Goal: Transaction & Acquisition: Purchase product/service

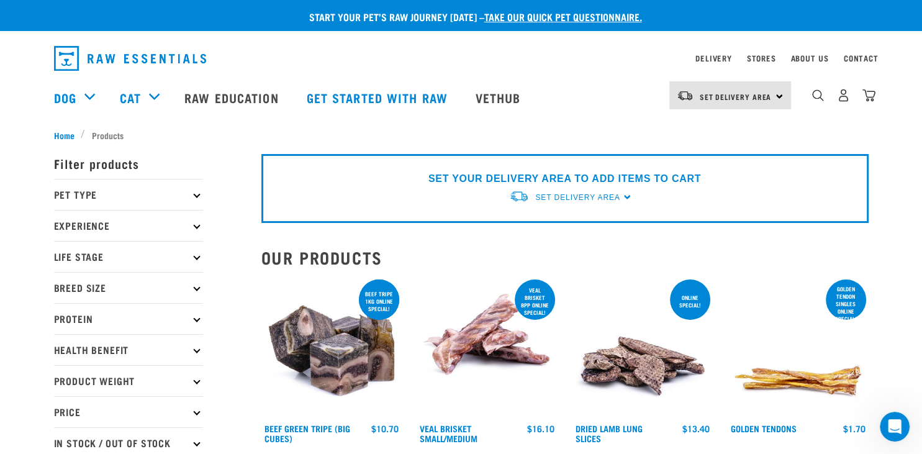
click at [781, 96] on div "Set Delivery Area North Island South Island" at bounding box center [730, 95] width 122 height 28
click at [716, 158] on link "[GEOGRAPHIC_DATA]" at bounding box center [728, 157] width 119 height 27
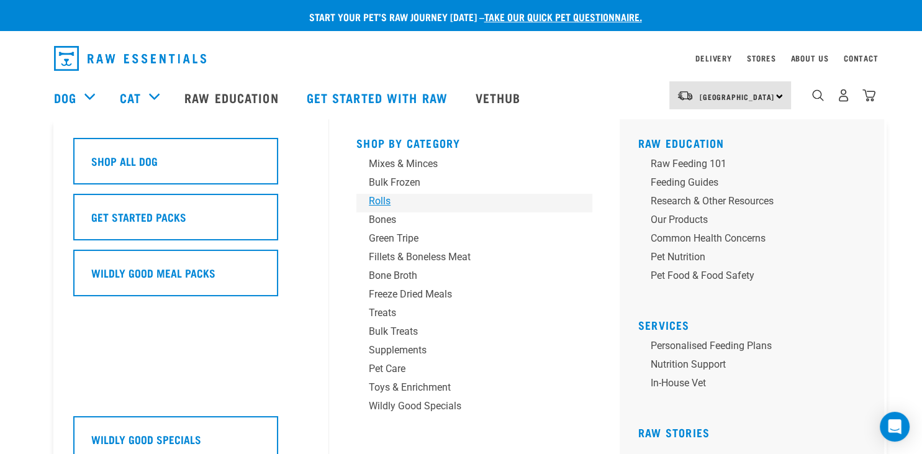
click at [380, 200] on div "Rolls" at bounding box center [466, 201] width 194 height 15
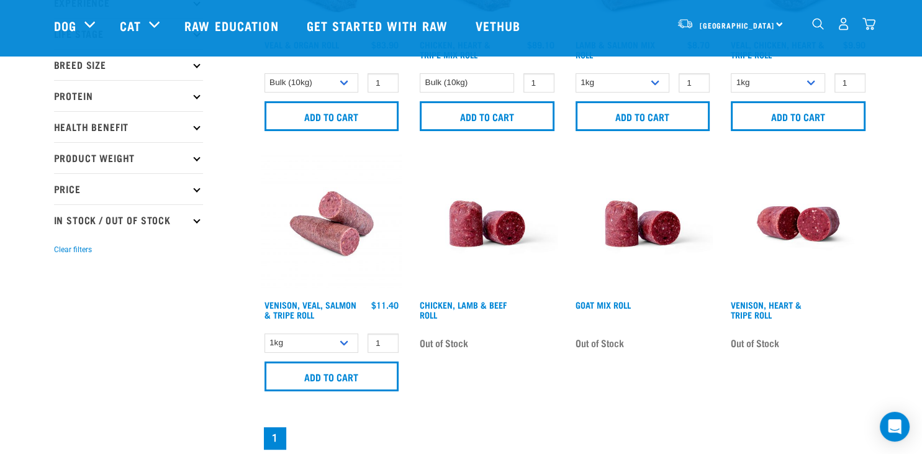
scroll to position [164, 0]
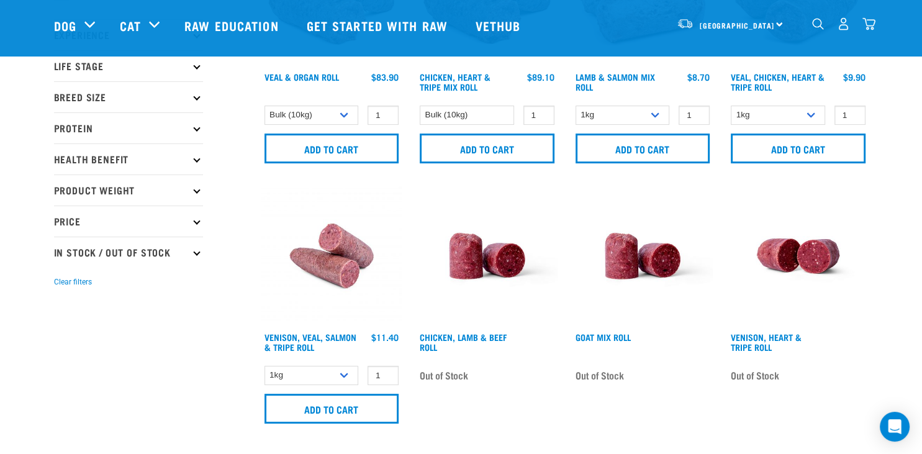
click at [780, 262] on img at bounding box center [798, 256] width 141 height 141
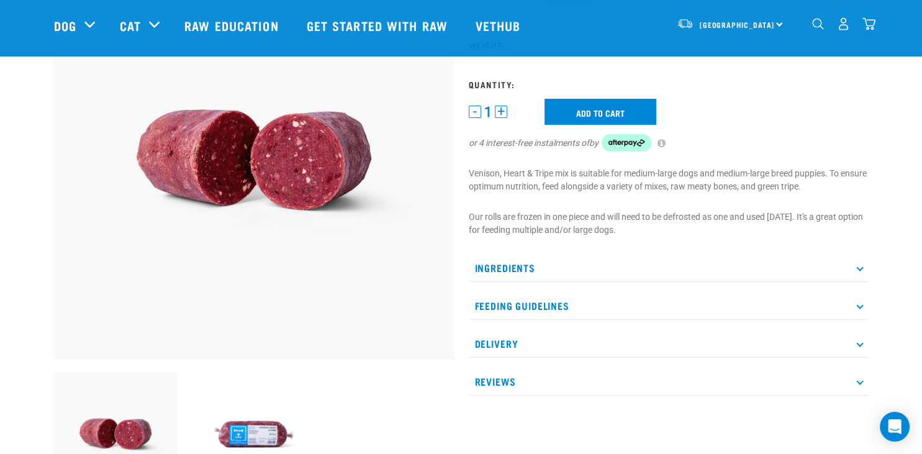
scroll to position [164, 0]
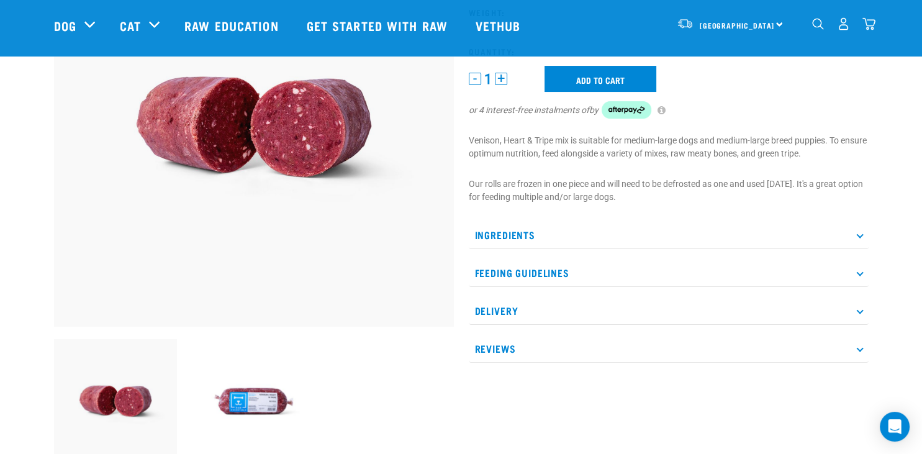
click at [258, 411] on img at bounding box center [254, 401] width 124 height 124
